Goal: Obtain resource: Obtain resource

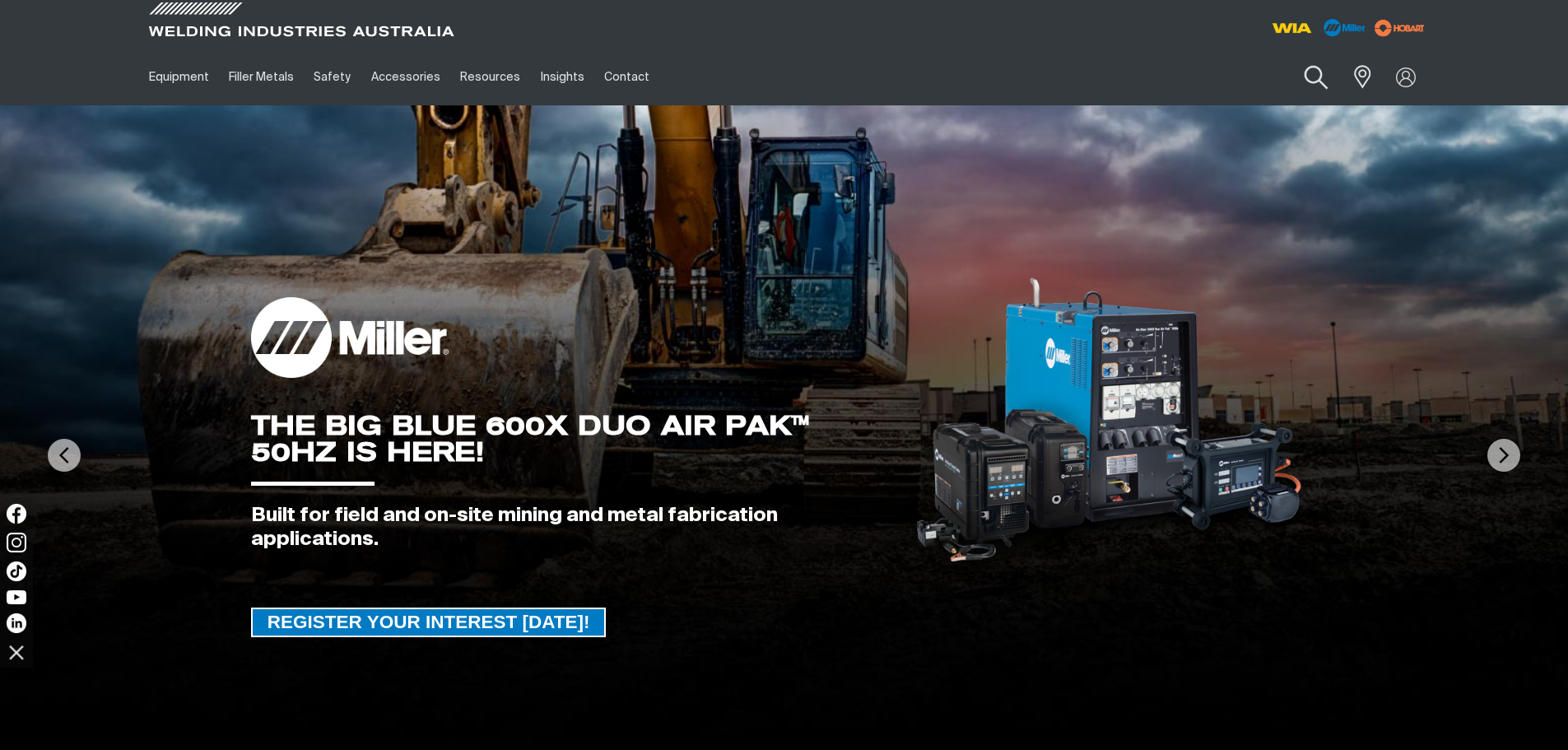
click at [1325, 69] on button "Search products" at bounding box center [1315, 77] width 67 height 46
click at [1186, 76] on input "Search" at bounding box center [1215, 77] width 254 height 37
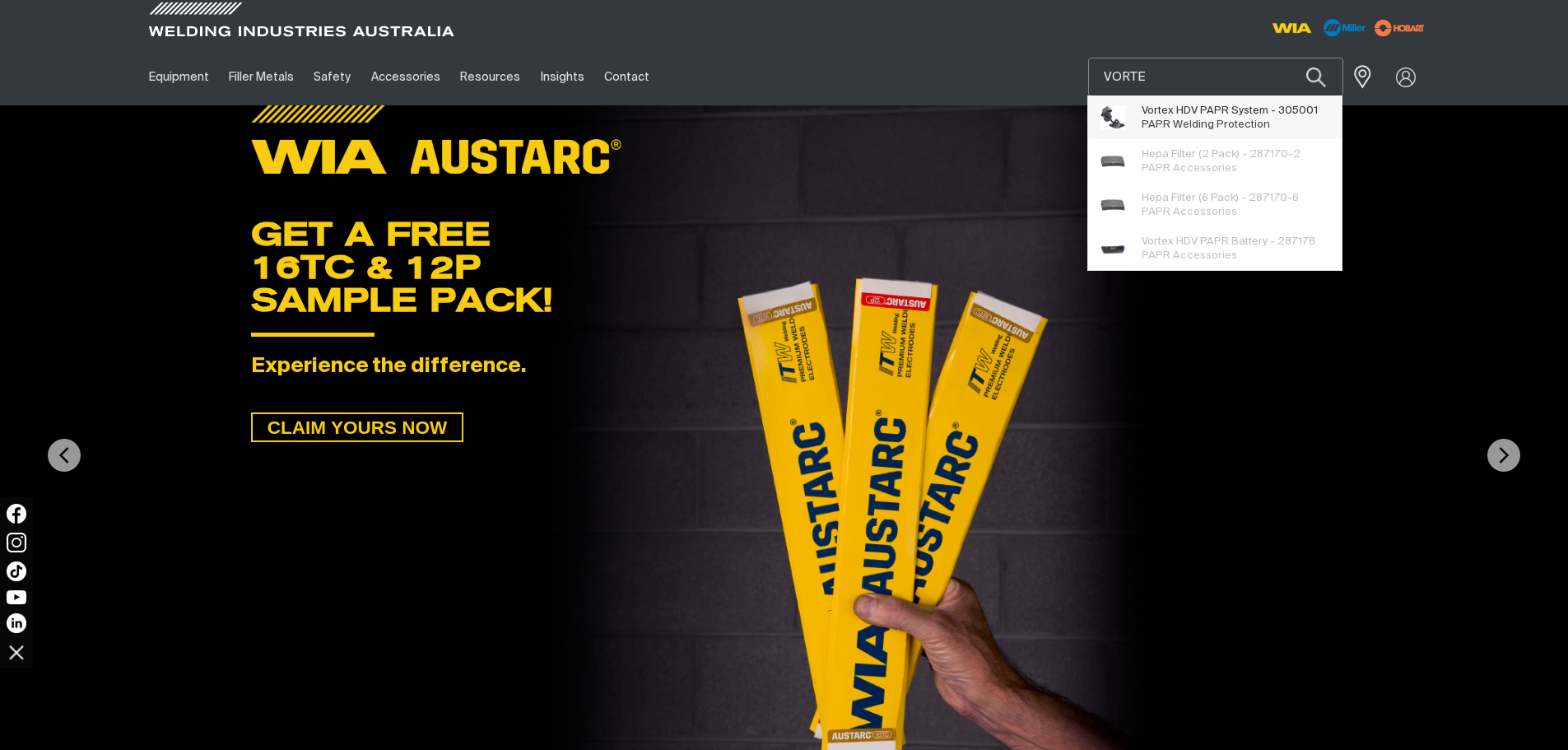
type input "VORTE"
click at [1223, 119] on span "Vorte x HDV PAPR System - 305001 PAPR Welding Protection" at bounding box center [1230, 117] width 176 height 33
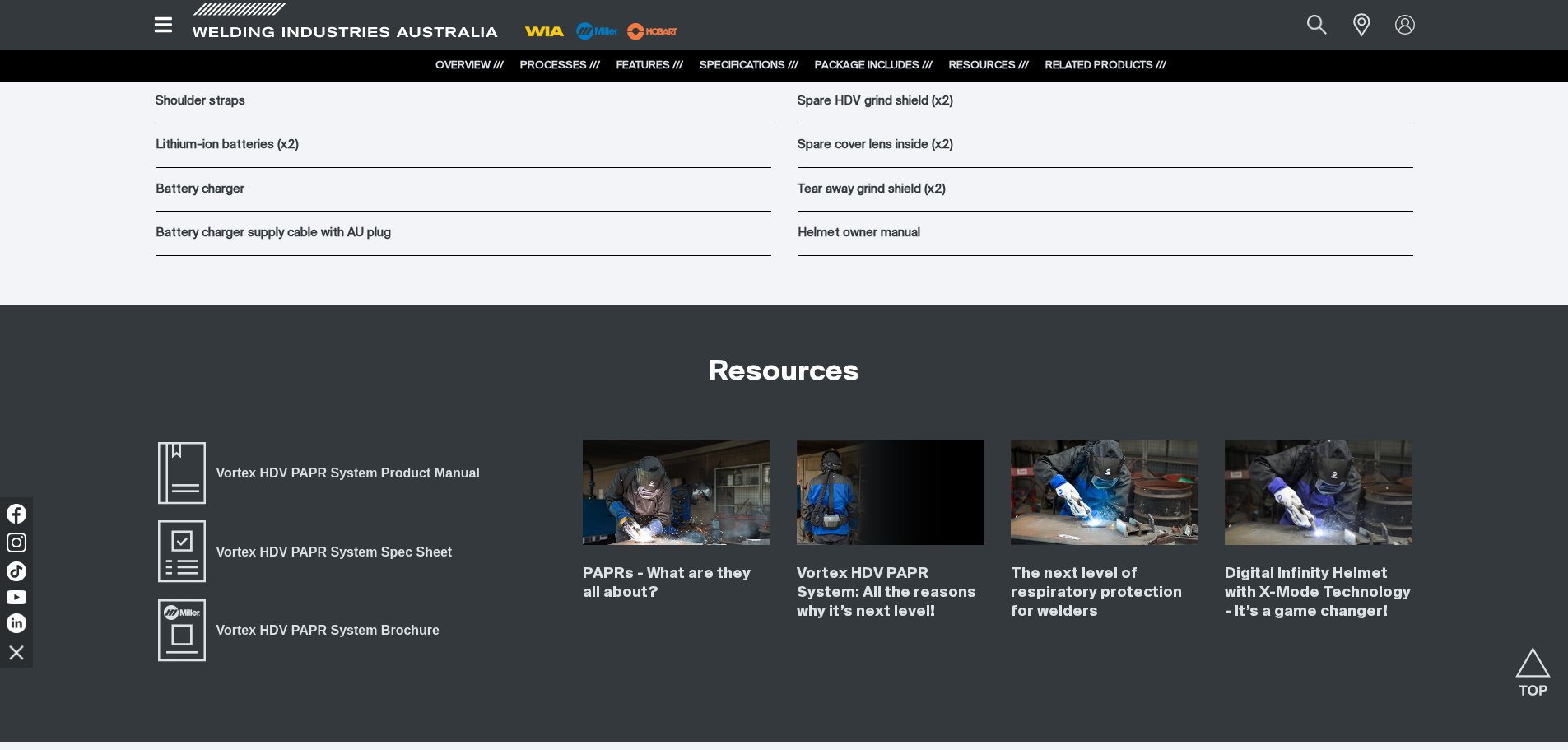
scroll to position [10126, 0]
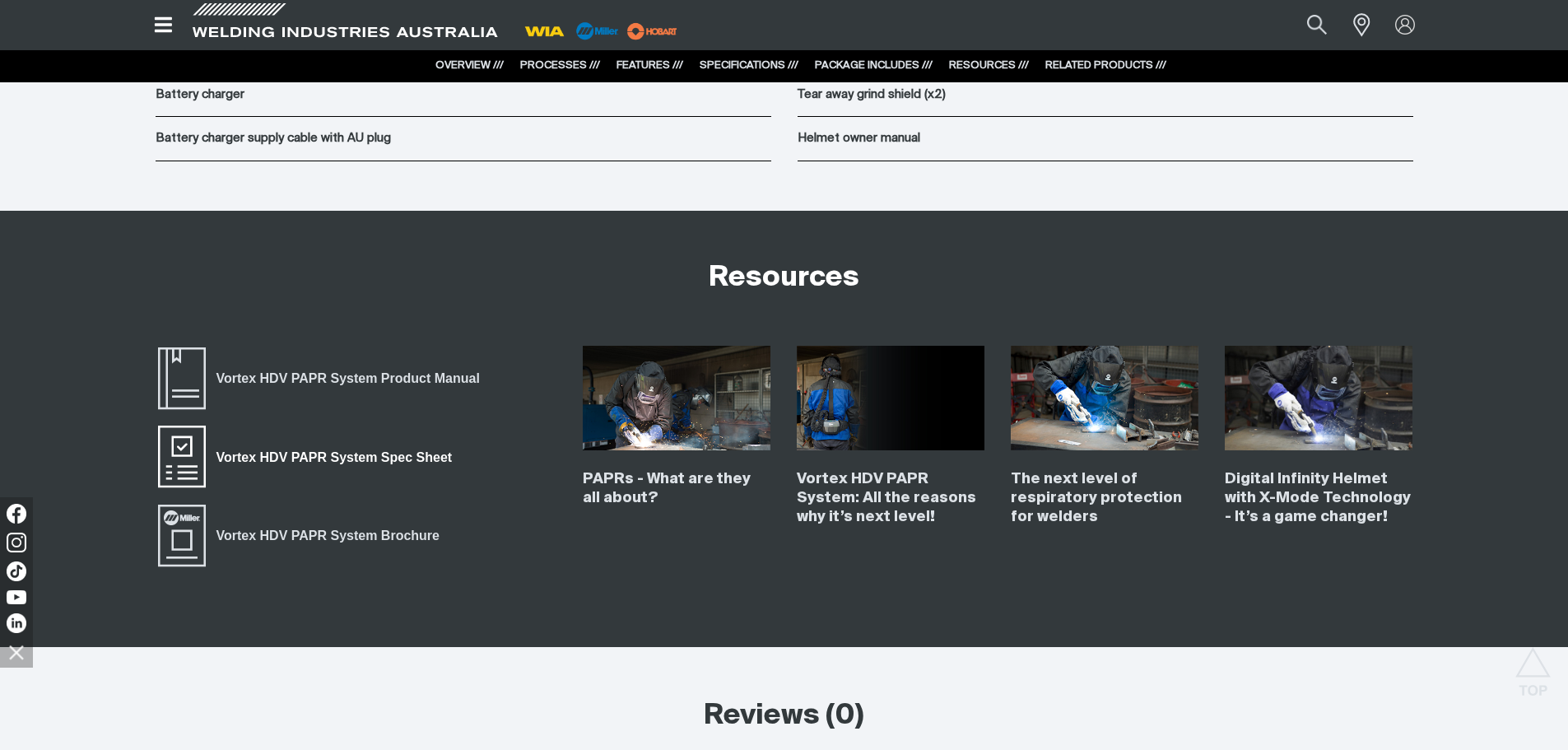
click at [394, 458] on span "Vortex HDV PAPR System Spec Sheet" at bounding box center [333, 457] width 256 height 21
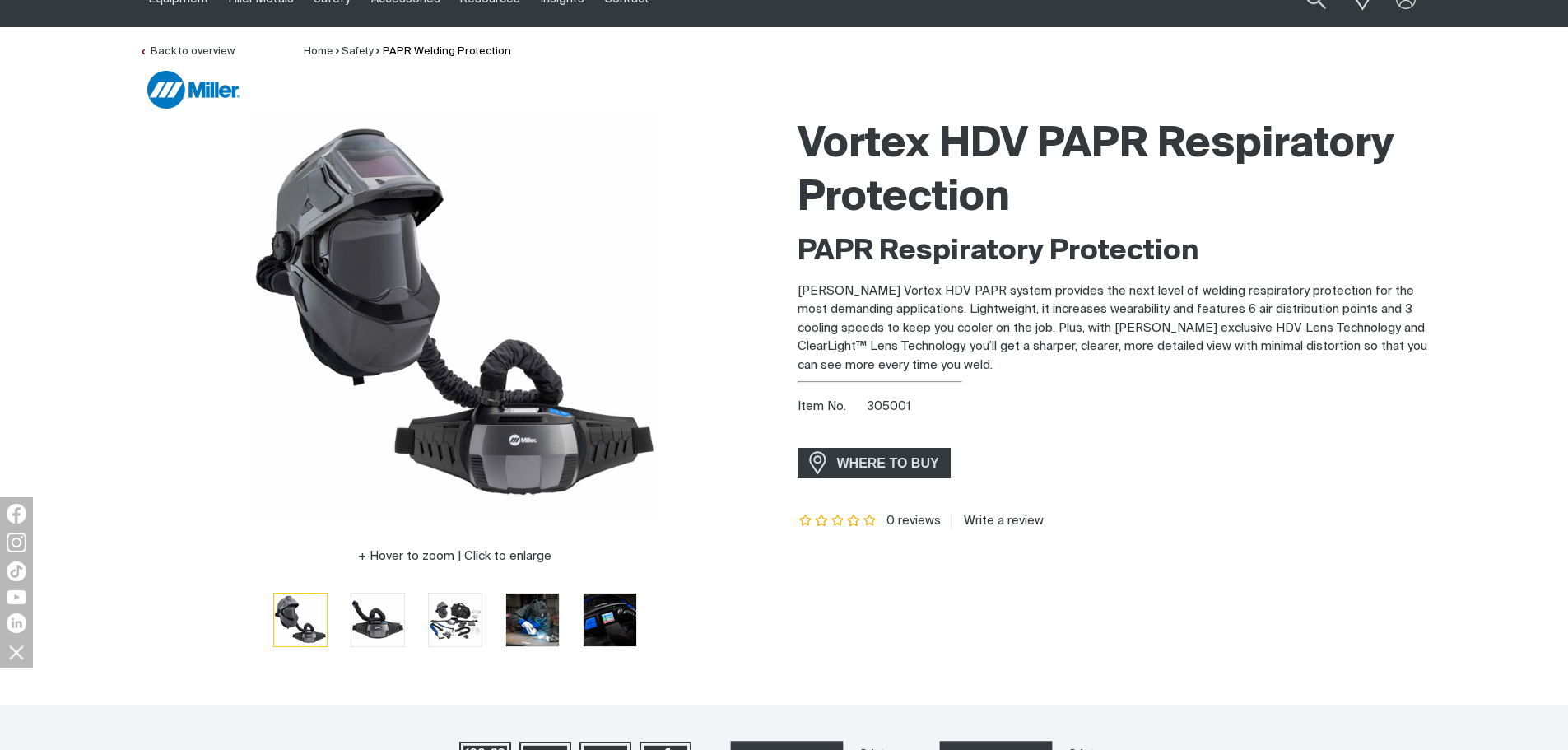
scroll to position [0, 0]
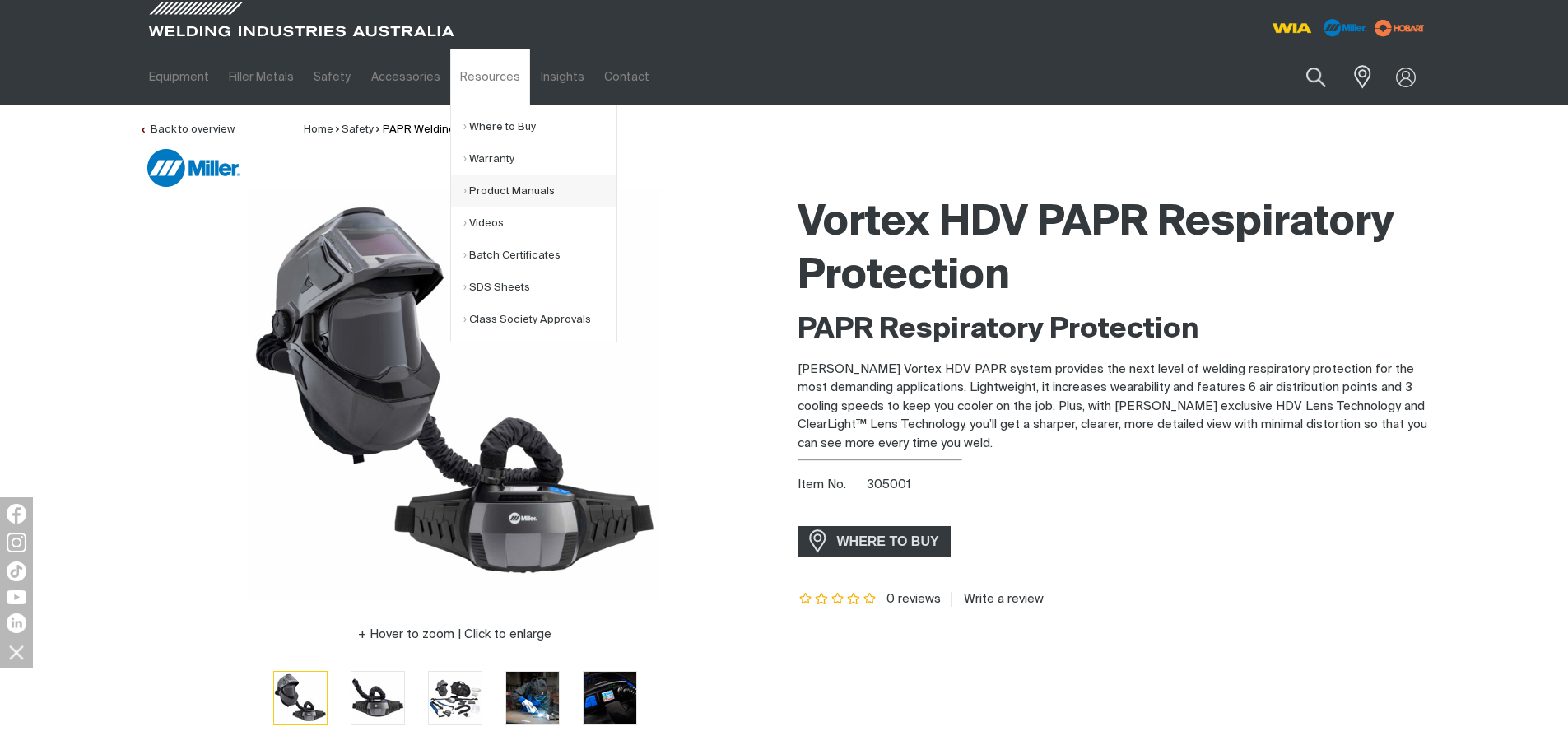
click at [498, 189] on link "Product Manuals" at bounding box center [540, 191] width 153 height 33
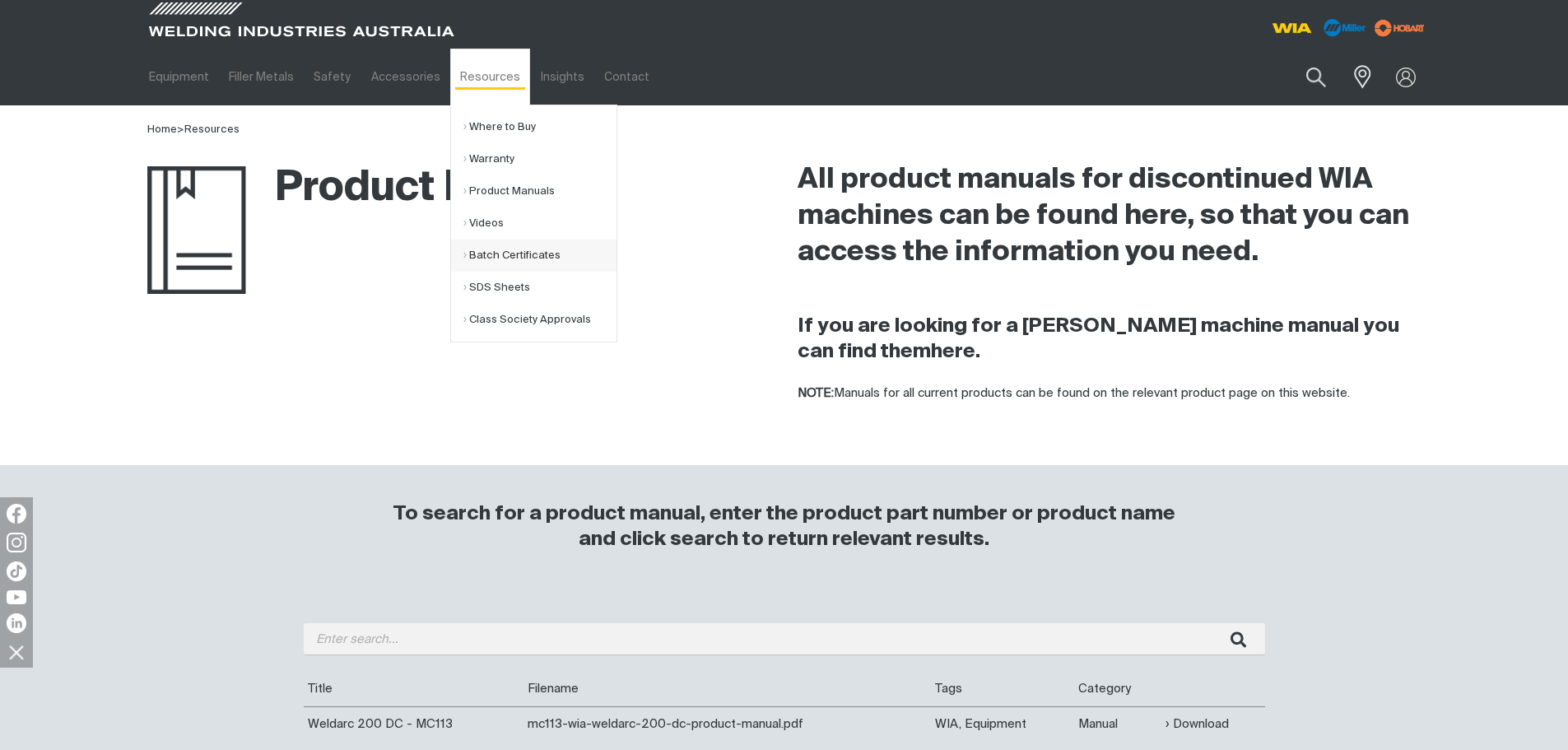
click at [536, 246] on link "Batch Certificates" at bounding box center [540, 256] width 153 height 33
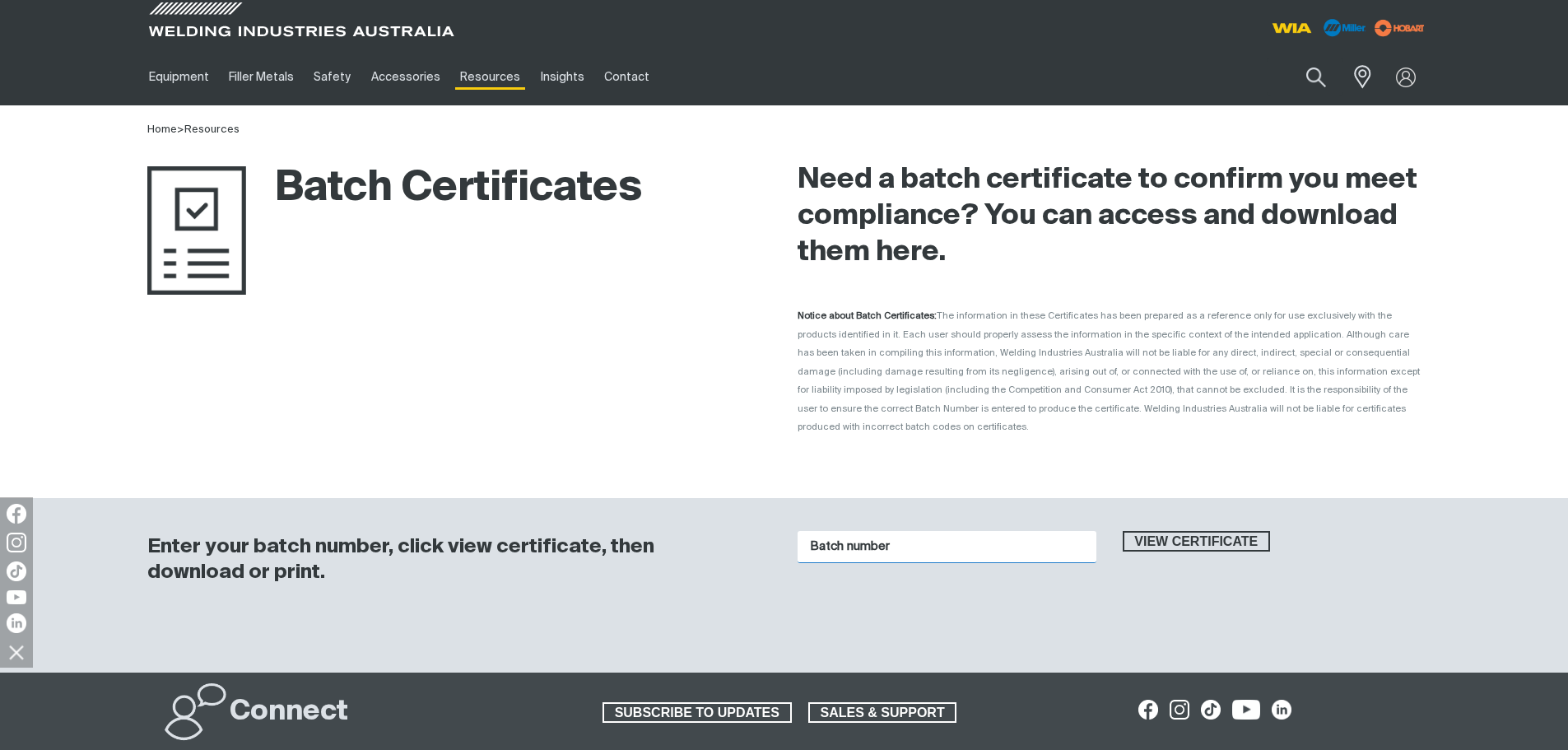
click at [883, 531] on input "Batch number" at bounding box center [947, 546] width 299 height 33
type input "1016862"
click at [1122, 531] on button "View certificate" at bounding box center [1196, 541] width 148 height 21
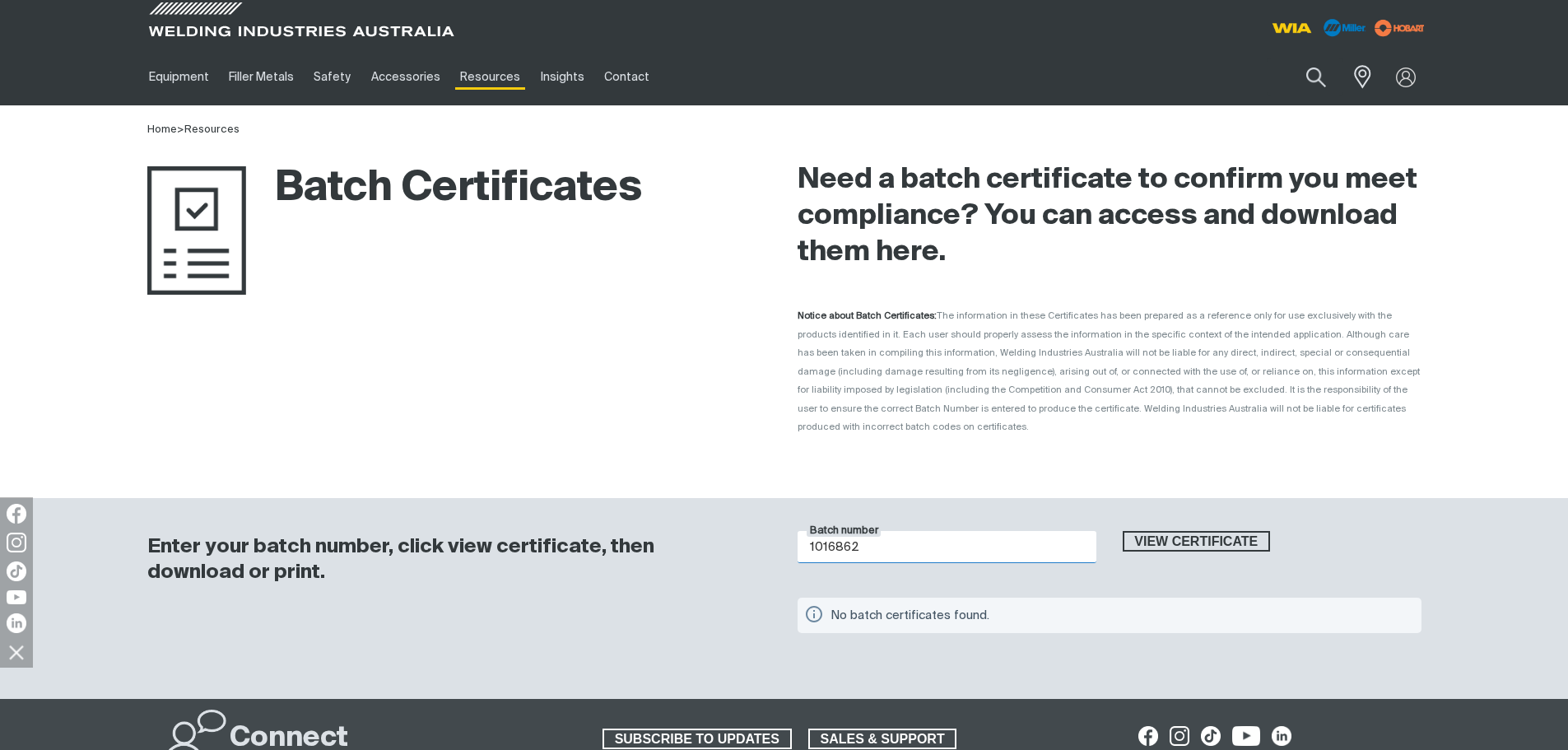
click at [897, 531] on input "1016862" at bounding box center [947, 546] width 299 height 33
